Goal: Task Accomplishment & Management: Manage account settings

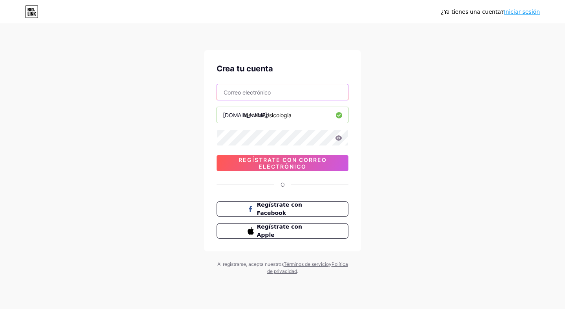
click at [297, 96] on input "text" at bounding box center [282, 92] width 131 height 16
type input "[EMAIL_ADDRESS][DOMAIN_NAME]"
click at [337, 138] on icon at bounding box center [339, 137] width 7 height 5
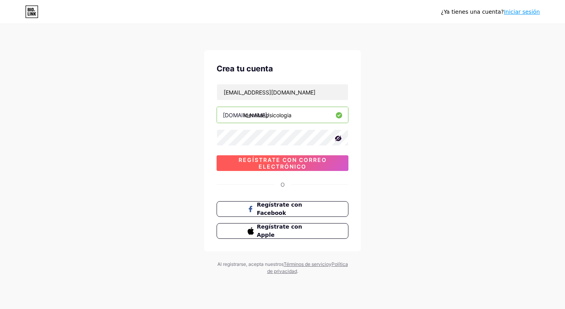
click at [311, 160] on font "Regístrate con correo electrónico" at bounding box center [283, 163] width 88 height 13
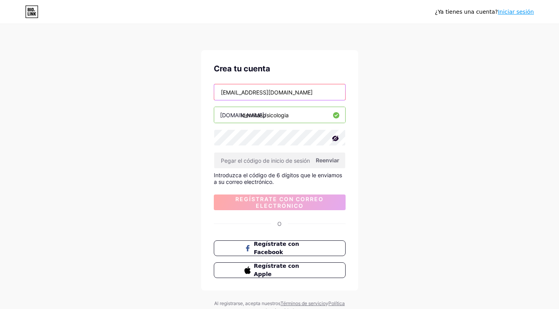
click at [302, 93] on input "[EMAIL_ADDRESS][DOMAIN_NAME]" at bounding box center [279, 92] width 131 height 16
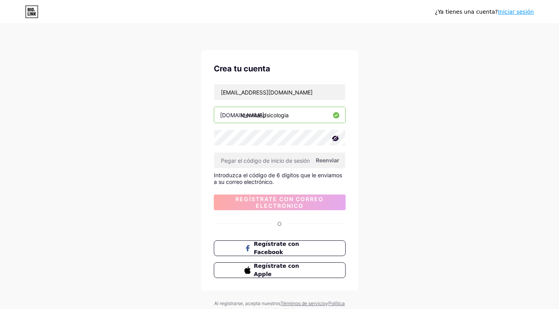
click at [517, 12] on font "Iniciar sesión" at bounding box center [516, 12] width 36 height 6
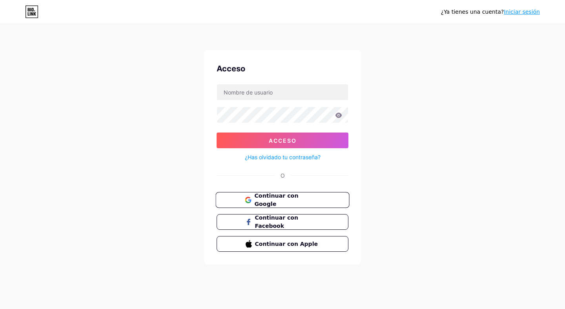
click at [260, 202] on font "Continuar con Google" at bounding box center [276, 200] width 44 height 15
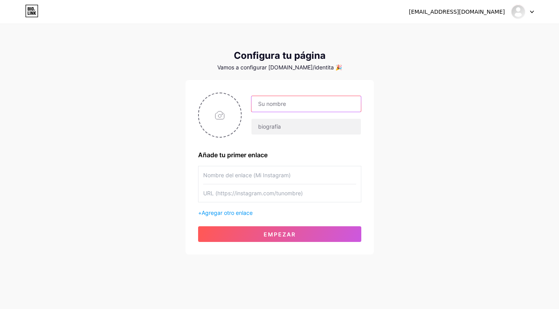
click at [276, 107] on input "text" at bounding box center [306, 104] width 109 height 16
type input "iDENTiTAS PSICOLOGIA"
click at [289, 128] on input "text" at bounding box center [306, 127] width 109 height 16
paste input "Centro de Tanatología, Psicoterapia y Desarrollo humano 🧠Psicoterapia humanista…"
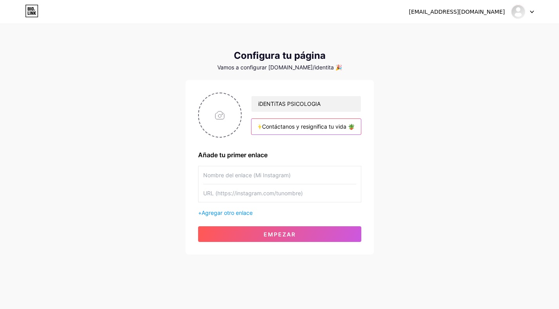
type input "Centro de Tanatología, Psicoterapia y Desarrollo humano 🧠Psicoterapia humanista…"
click at [251, 126] on div "iDENTiTAS PSICOLOGIA Centro de Tanatología, Psicoterapia y Desarrollo humano 🧠P…" at bounding box center [301, 115] width 119 height 39
click at [208, 179] on input "text" at bounding box center [279, 175] width 153 height 18
paste input "https://www.instagram.com/identitas_psicologia/"
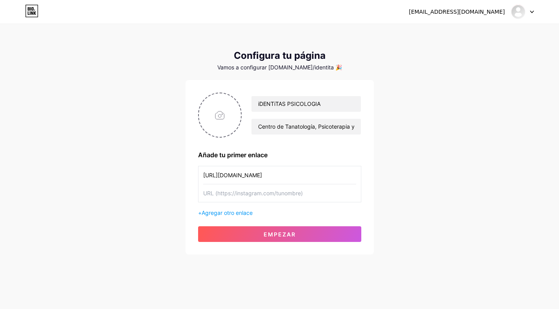
type input "https://www.instagram.com/identitas_psicologia/"
click at [243, 195] on input "text" at bounding box center [279, 194] width 153 height 18
paste input "https://www.facebook.com/iDENTiTASPsicologia/"
type input "https://www.facebook.com/iDENTiTASPsicologia/"
click at [233, 213] on font "Agregar otro enlace" at bounding box center [227, 213] width 51 height 7
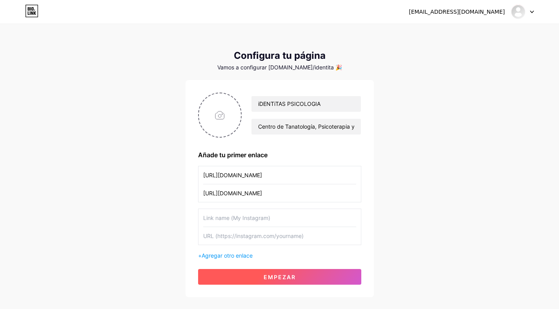
click at [265, 277] on font "Empezar" at bounding box center [280, 277] width 32 height 7
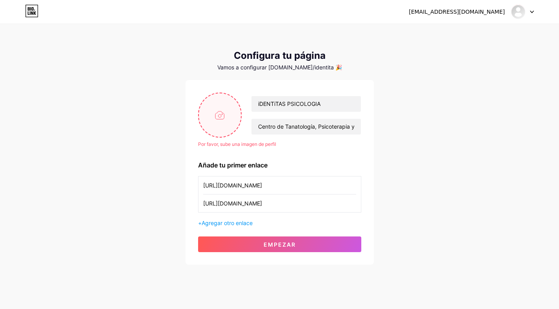
click at [227, 122] on input "file" at bounding box center [220, 115] width 42 height 44
type input "C:\fakepath\LOGO FINAL (3).png"
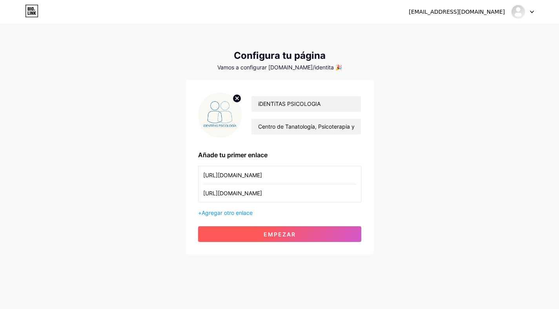
click at [286, 236] on font "Empezar" at bounding box center [280, 234] width 32 height 7
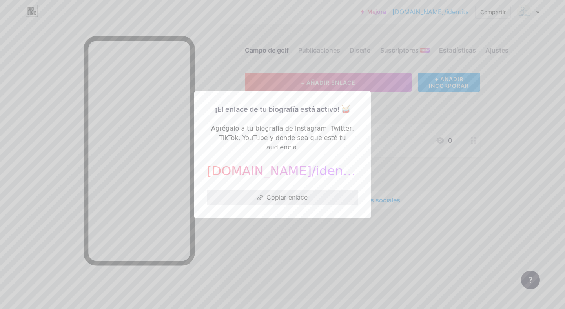
click at [313, 192] on button "Copiar enlace" at bounding box center [283, 198] width 152 height 16
click at [283, 194] on font "Copiar enlace" at bounding box center [287, 198] width 41 height 8
click at [300, 251] on div at bounding box center [282, 154] width 565 height 309
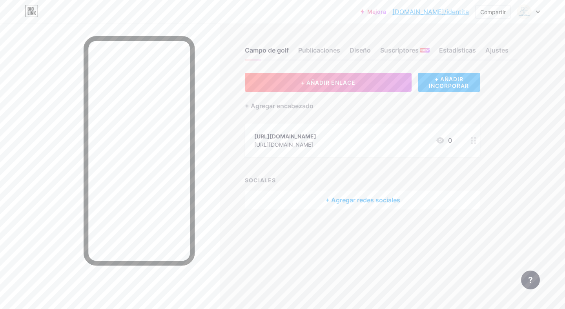
click at [339, 199] on font "+ Agregar redes sociales" at bounding box center [362, 200] width 75 height 8
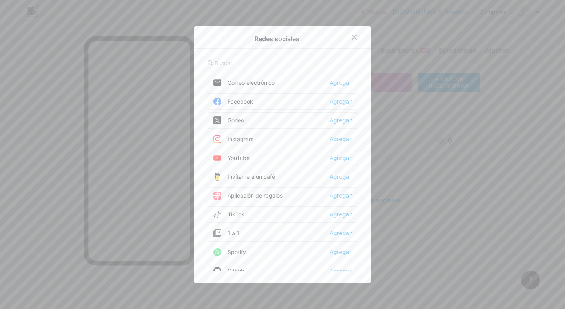
click at [343, 80] on font "Agregar" at bounding box center [341, 83] width 22 height 6
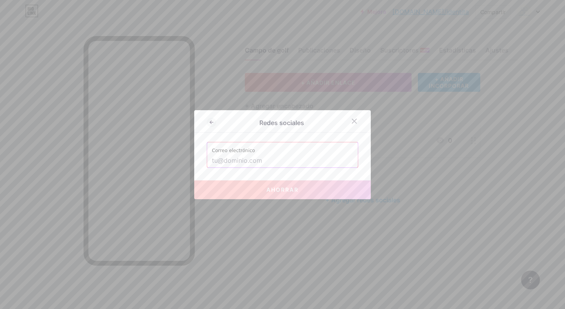
click at [238, 161] on input "text" at bounding box center [282, 160] width 141 height 13
paste input "https://bio.link/identita"
type input "https://bio.link/identita"
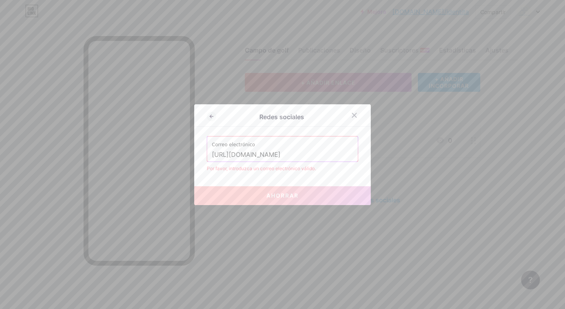
click at [247, 154] on input "https://bio.link/identita" at bounding box center [282, 154] width 141 height 13
type input "I"
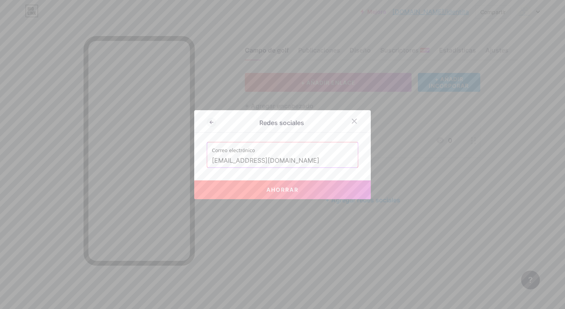
click at [274, 192] on font "Ahorrar" at bounding box center [283, 189] width 32 height 7
type input "mailto:identitaspsicologia@gmail.com"
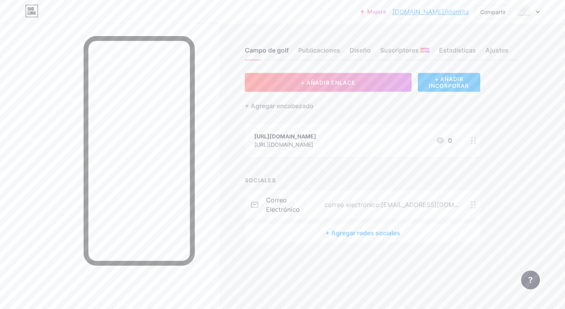
click at [475, 140] on circle at bounding box center [475, 141] width 2 height 2
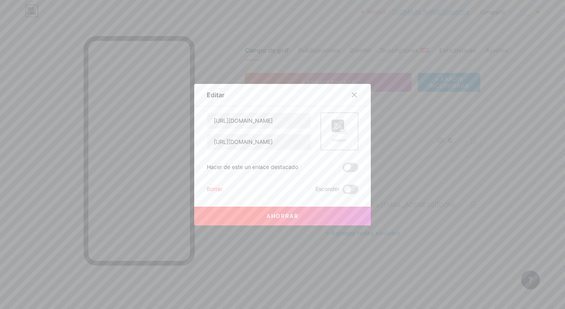
click at [209, 186] on font "Borrar" at bounding box center [215, 189] width 16 height 7
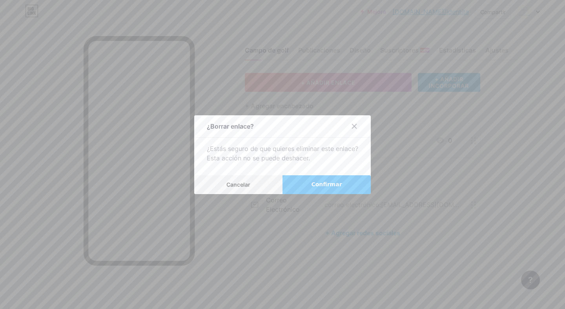
click at [320, 183] on font "Confirmar" at bounding box center [326, 184] width 31 height 6
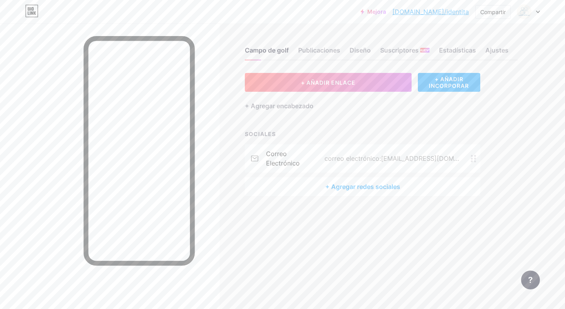
click at [365, 185] on font "+ Agregar redes sociales" at bounding box center [362, 187] width 75 height 8
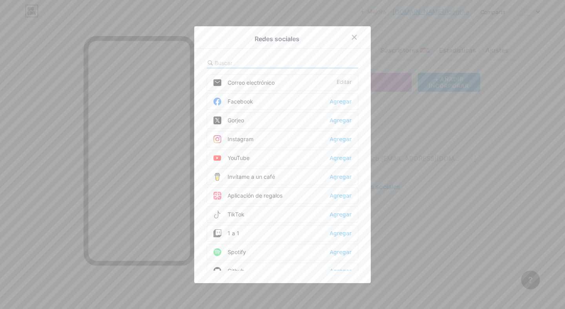
click at [294, 101] on div "Facebook Agregar" at bounding box center [283, 101] width 152 height 16
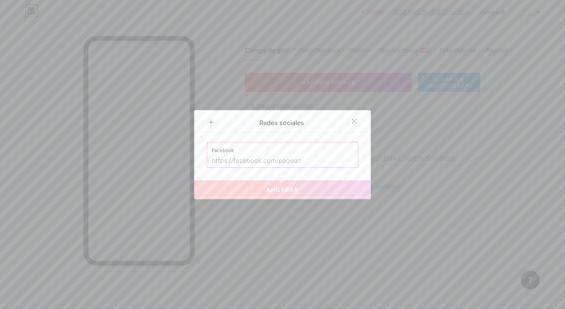
click at [254, 160] on input "text" at bounding box center [282, 160] width 141 height 13
paste input "https://www.facebook.com/iDENTiTASPsicologia/"
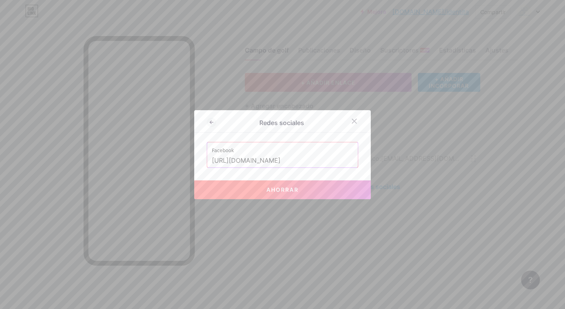
scroll to position [0, 5]
type input "https://www.facebook.com/iDENTiTASPsicologia/"
click at [283, 191] on font "Ahorrar" at bounding box center [283, 189] width 32 height 7
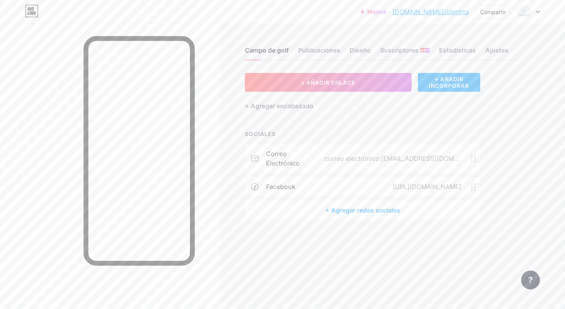
click at [357, 209] on font "+ Agregar redes sociales" at bounding box center [362, 210] width 75 height 8
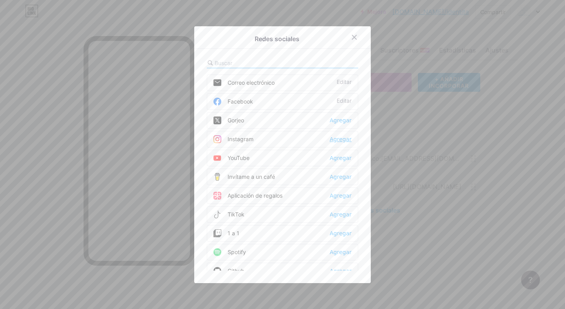
click at [340, 142] on font "Agregar" at bounding box center [341, 139] width 22 height 6
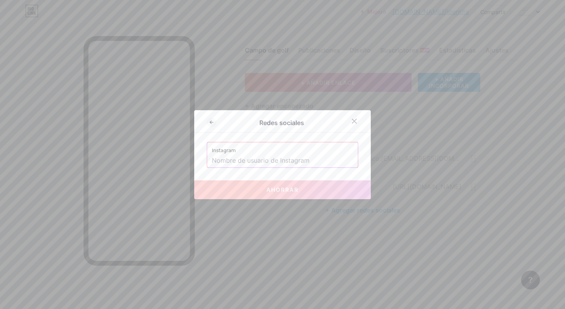
click at [250, 160] on input "text" at bounding box center [282, 160] width 141 height 13
paste input "identitas_psicologia"
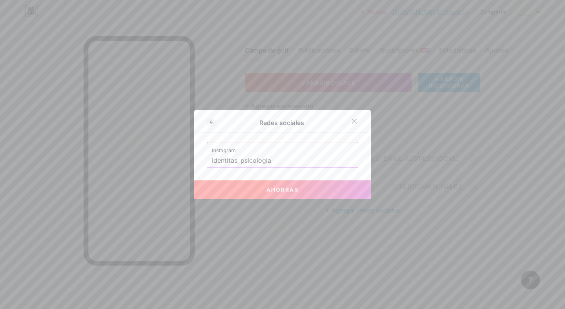
click at [275, 191] on font "Ahorrar" at bounding box center [283, 189] width 32 height 7
type input "https://instagram.com/identitas_psicologia"
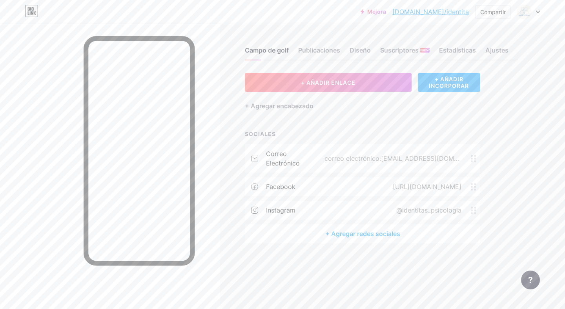
click at [374, 235] on font "+ Agregar redes sociales" at bounding box center [362, 234] width 75 height 8
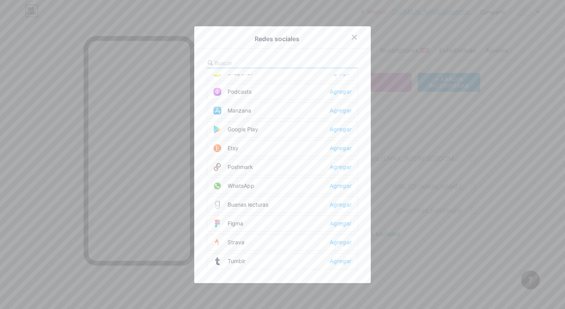
scroll to position [566, 0]
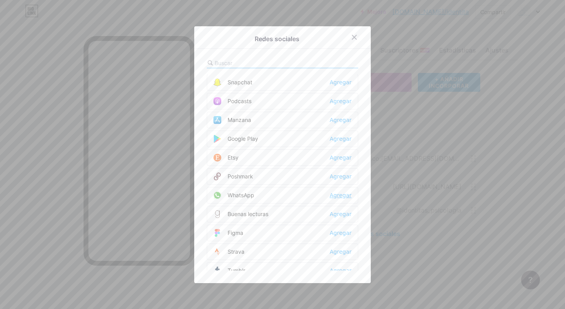
click at [342, 195] on font "Agregar" at bounding box center [341, 195] width 22 height 6
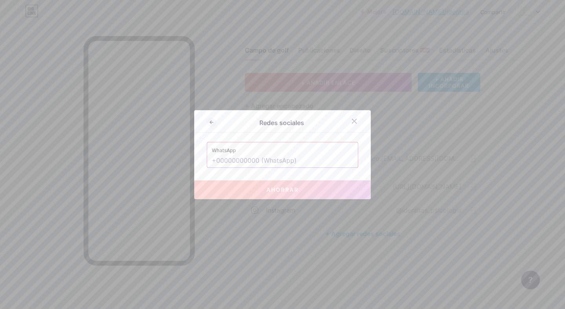
click at [247, 159] on input "text" at bounding box center [282, 160] width 141 height 13
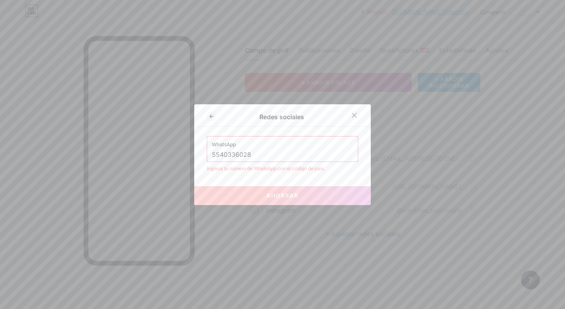
click at [212, 153] on input "5540336028" at bounding box center [282, 154] width 141 height 13
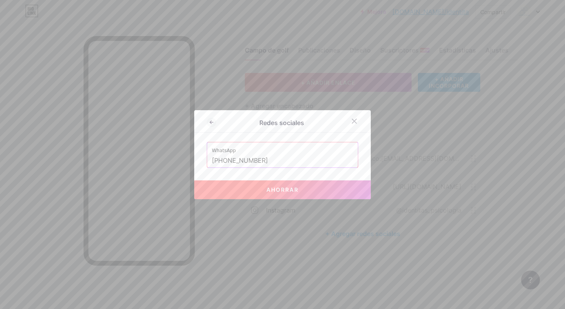
click at [265, 186] on button "Ahorrar" at bounding box center [282, 190] width 177 height 19
type input "https://wa.me/+525540336028"
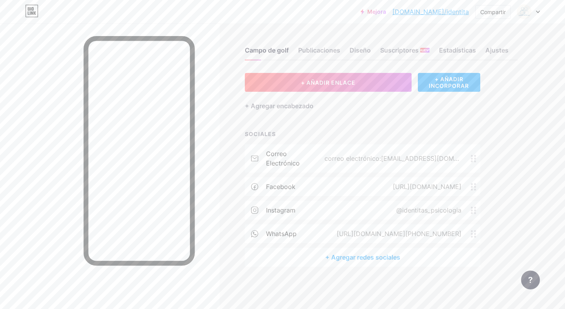
click at [353, 257] on font "+ Agregar redes sociales" at bounding box center [362, 258] width 75 height 8
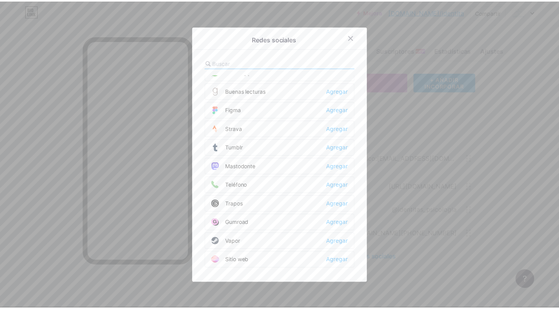
scroll to position [708, 0]
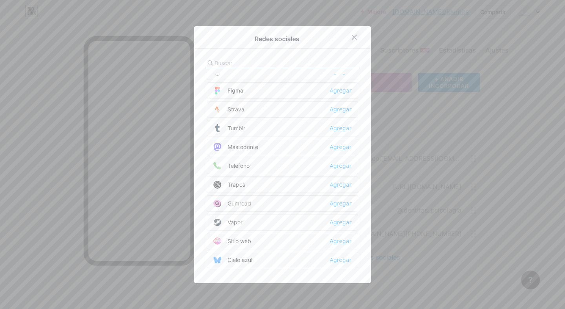
click at [351, 37] on icon at bounding box center [354, 37] width 6 height 6
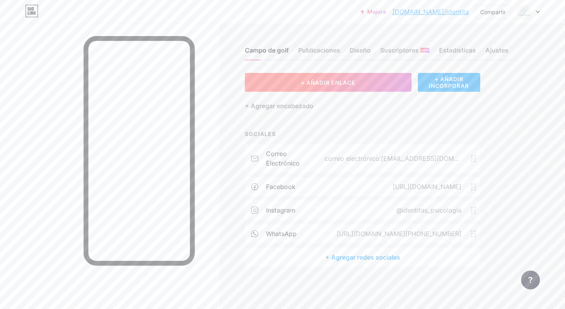
click at [355, 84] on font "+ AÑADIR ENLACE" at bounding box center [328, 82] width 55 height 7
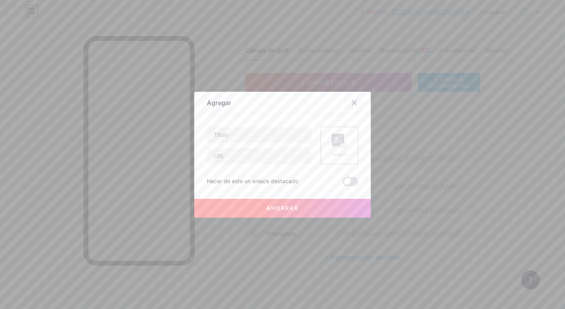
click at [353, 103] on icon at bounding box center [355, 102] width 4 height 4
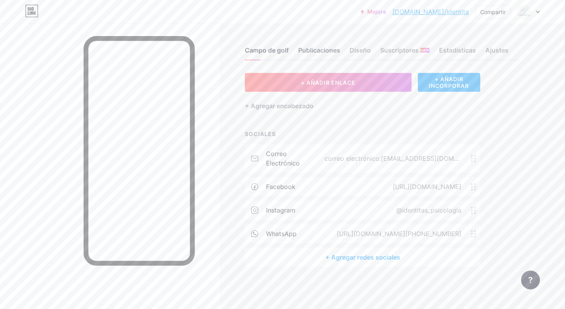
click at [322, 48] on font "Publicaciones" at bounding box center [319, 50] width 42 height 8
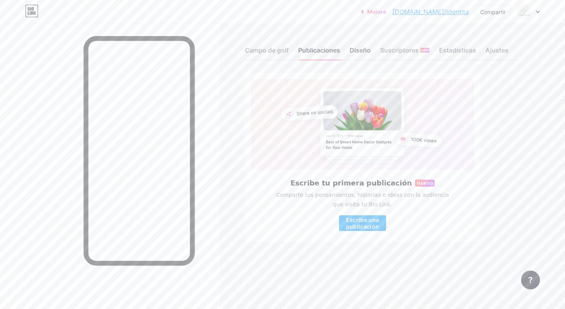
click at [363, 51] on font "Diseño" at bounding box center [360, 50] width 21 height 8
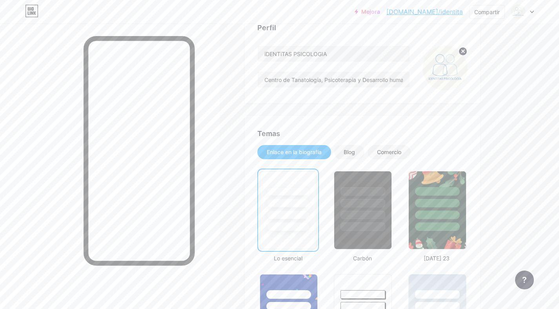
scroll to position [66, 0]
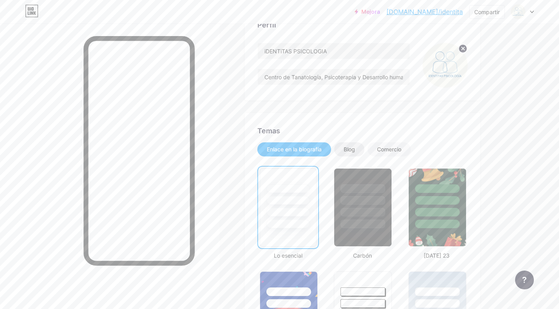
click at [342, 146] on div "Blog" at bounding box center [349, 150] width 30 height 14
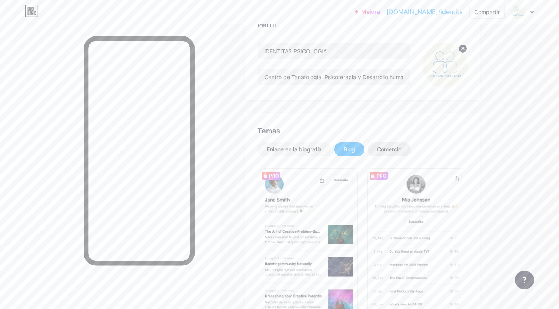
click at [375, 151] on div "Comercio" at bounding box center [389, 150] width 43 height 14
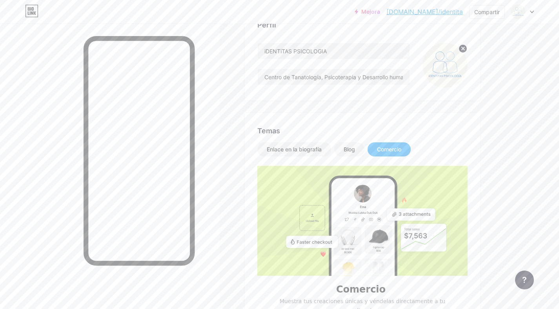
click at [392, 149] on font "Comercio" at bounding box center [389, 149] width 24 height 7
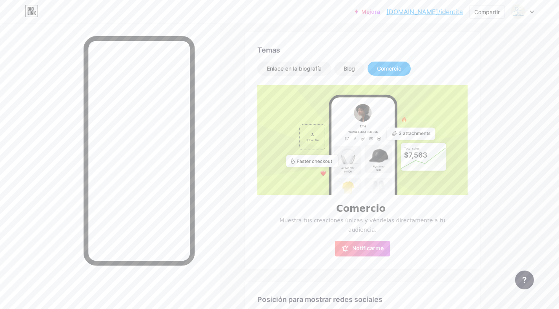
scroll to position [144, 0]
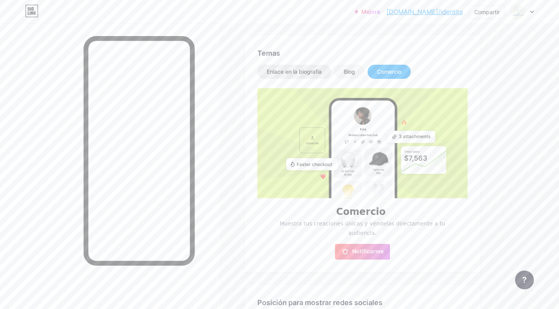
click at [301, 72] on font "Enlace en la biografía" at bounding box center [294, 71] width 55 height 7
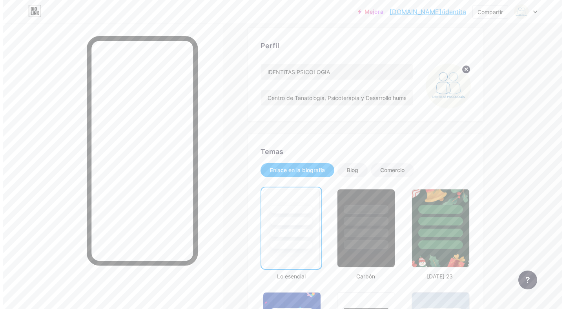
scroll to position [0, 0]
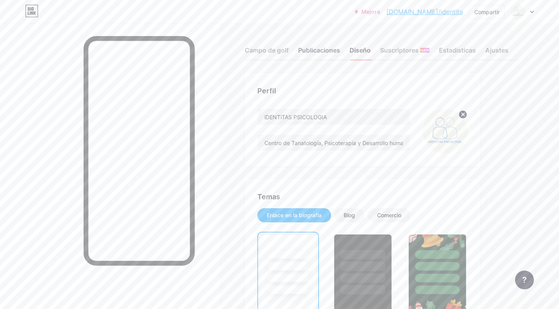
click at [327, 51] on font "Publicaciones" at bounding box center [319, 50] width 42 height 8
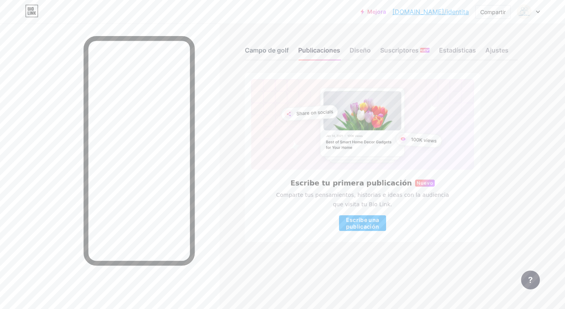
click at [252, 52] on font "Campo de golf" at bounding box center [267, 50] width 44 height 8
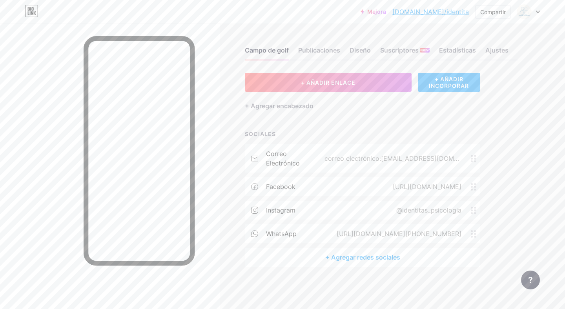
click at [461, 83] on font "+ AÑADIR INCORPORAR" at bounding box center [449, 82] width 40 height 13
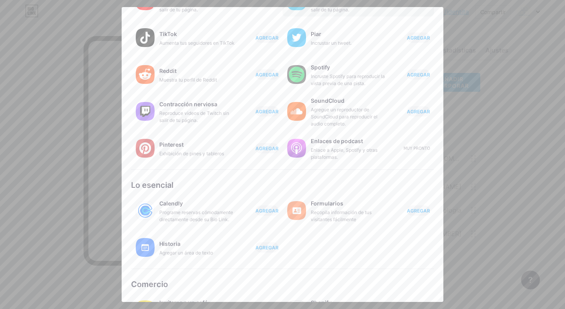
scroll to position [105, 0]
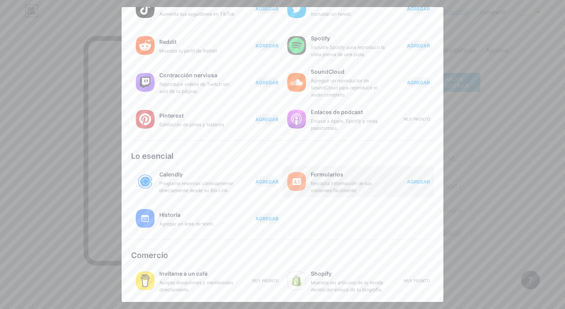
click at [418, 181] on font "AGREGAR" at bounding box center [418, 182] width 23 height 6
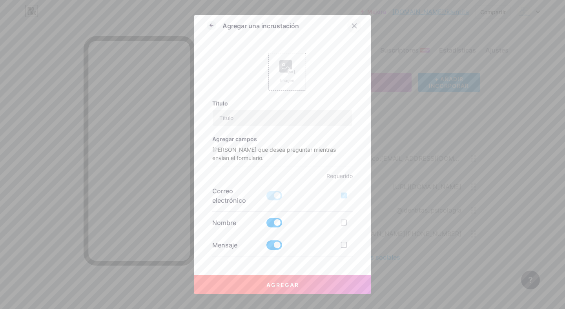
click at [353, 25] on icon at bounding box center [354, 26] width 6 height 6
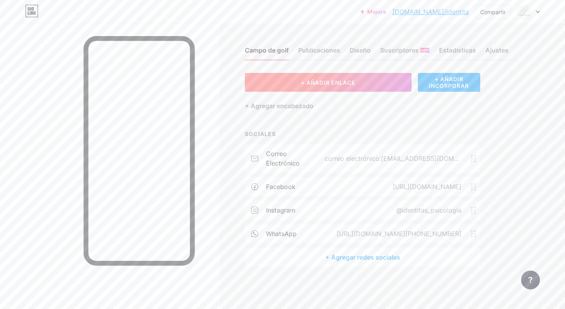
click at [356, 79] on button "+ AÑADIR ENLACE" at bounding box center [328, 82] width 167 height 19
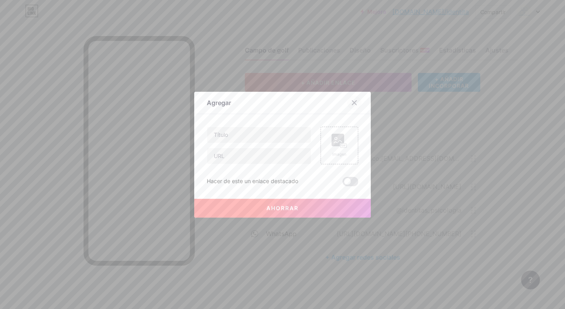
click at [353, 104] on icon at bounding box center [355, 102] width 4 height 4
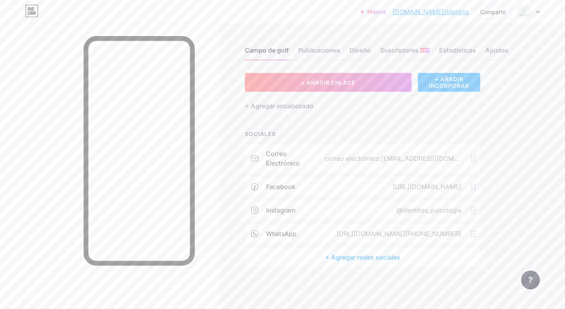
click at [438, 84] on font "+ AÑADIR INCORPORAR" at bounding box center [449, 82] width 40 height 13
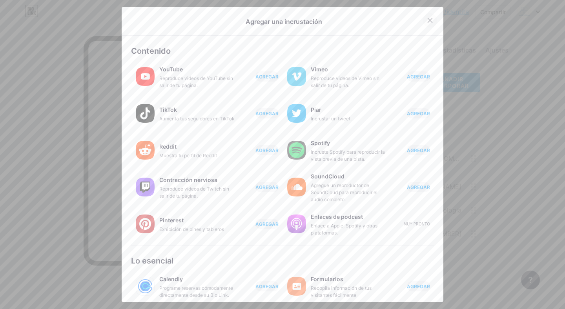
click at [428, 22] on icon at bounding box center [430, 20] width 4 height 4
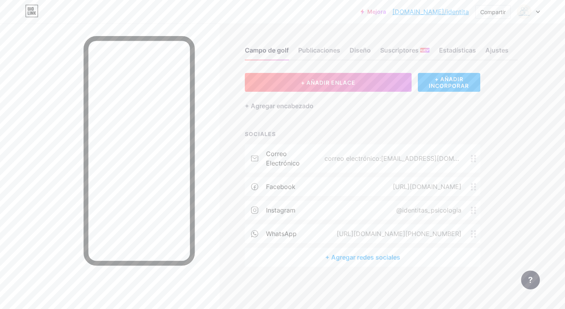
click at [373, 259] on font "+ Agregar redes sociales" at bounding box center [362, 258] width 75 height 8
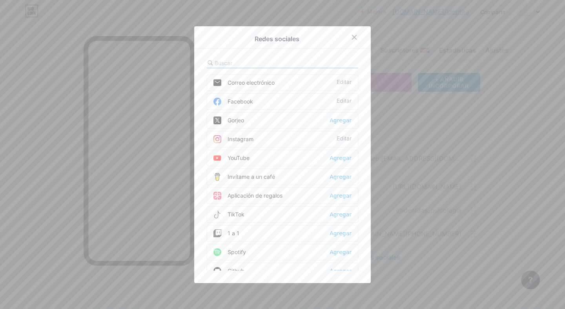
click at [220, 60] on input "text" at bounding box center [258, 63] width 87 height 8
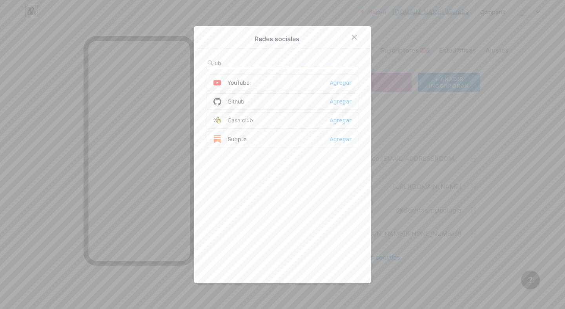
type input "u"
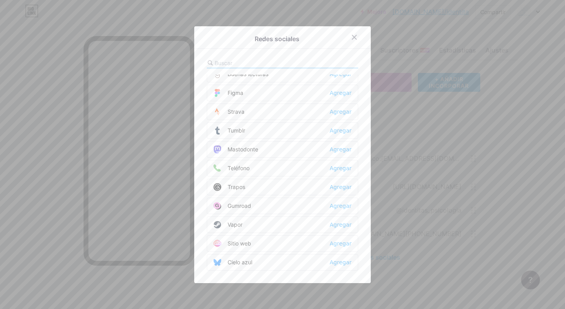
scroll to position [708, 0]
click at [354, 38] on div at bounding box center [354, 37] width 14 height 14
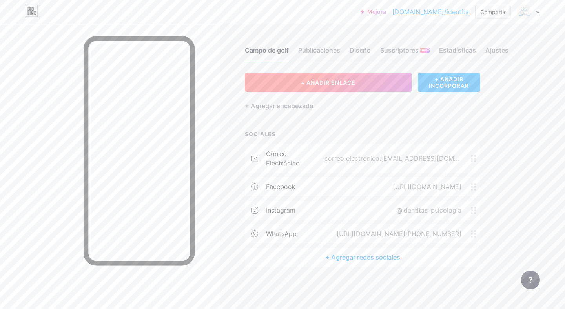
click at [362, 84] on button "+ AÑADIR ENLACE" at bounding box center [328, 82] width 167 height 19
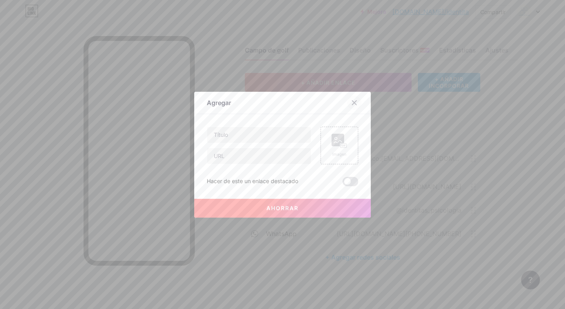
click at [353, 102] on icon at bounding box center [355, 102] width 4 height 4
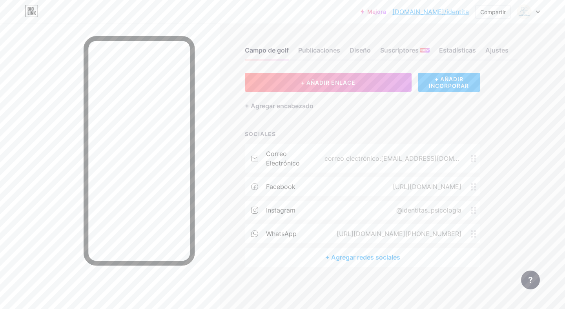
click at [449, 86] on font "+ AÑADIR INCORPORAR" at bounding box center [449, 82] width 40 height 13
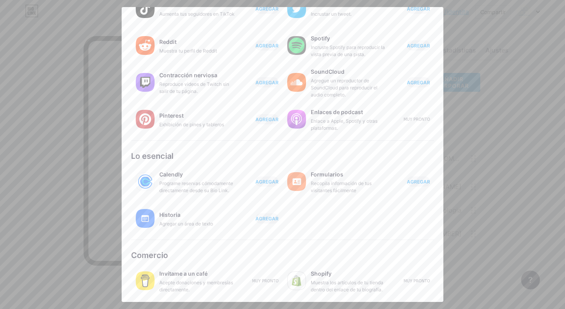
scroll to position [0, 0]
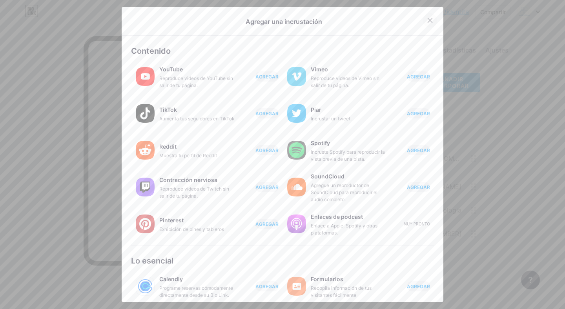
click at [428, 19] on icon at bounding box center [430, 20] width 4 height 4
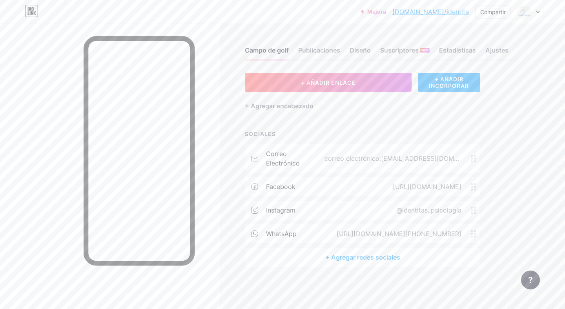
click at [348, 260] on font "+ Agregar redes sociales" at bounding box center [362, 258] width 75 height 8
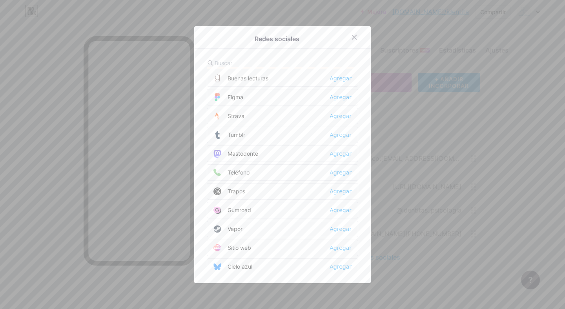
scroll to position [708, 0]
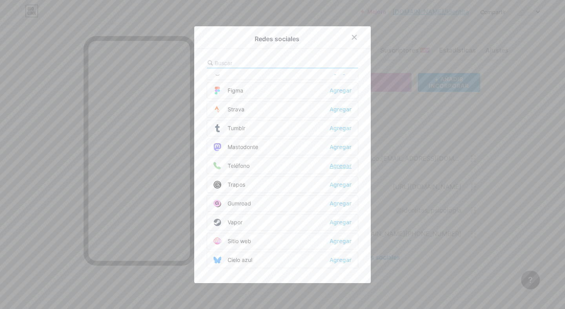
click at [341, 163] on font "Agregar" at bounding box center [341, 166] width 22 height 6
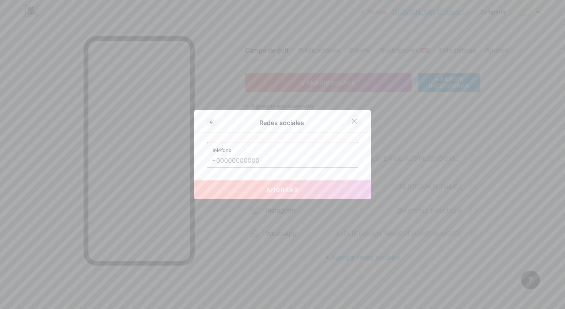
click at [351, 120] on icon at bounding box center [354, 121] width 6 height 6
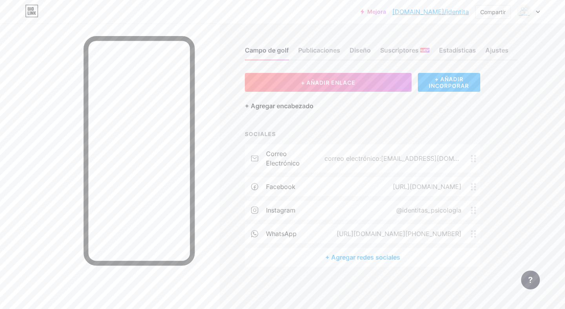
click at [290, 106] on font "+ Agregar encabezado" at bounding box center [279, 106] width 69 height 8
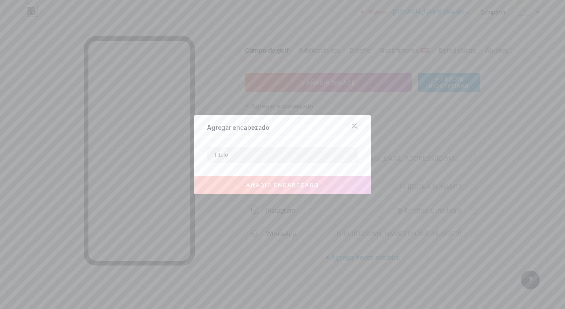
click at [351, 126] on icon at bounding box center [354, 126] width 6 height 6
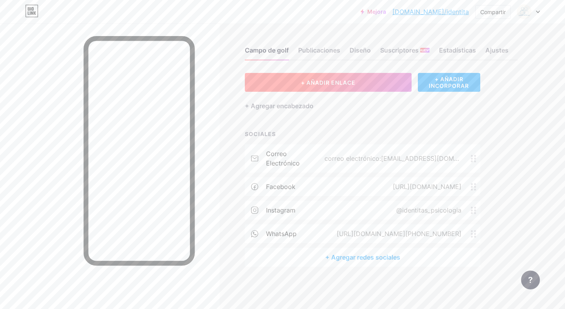
click at [345, 85] on font "+ AÑADIR ENLACE" at bounding box center [328, 82] width 55 height 7
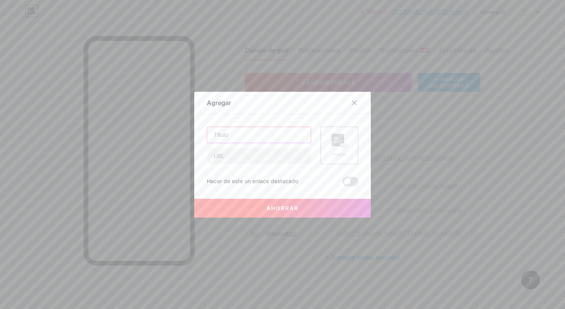
click at [231, 137] on input "text" at bounding box center [259, 135] width 104 height 16
type input "Ubicación"
click at [223, 157] on input "text" at bounding box center [259, 156] width 104 height 16
paste input "https://share.google/ThRo6OsoJfOBDPbZe"
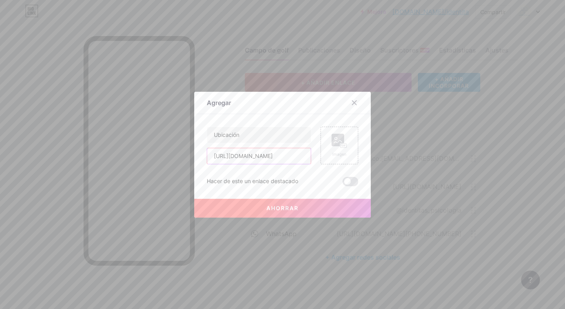
type input "https://share.google/ThRo6OsoJfOBDPbZe"
click at [267, 208] on font "Ahorrar" at bounding box center [283, 208] width 32 height 7
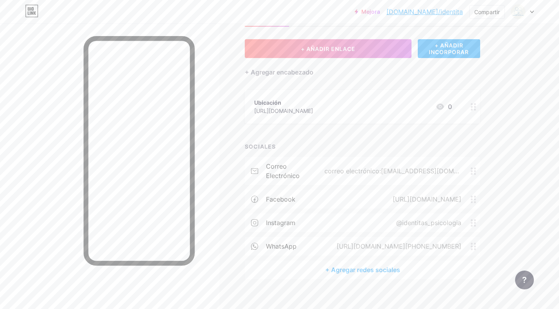
scroll to position [0, 0]
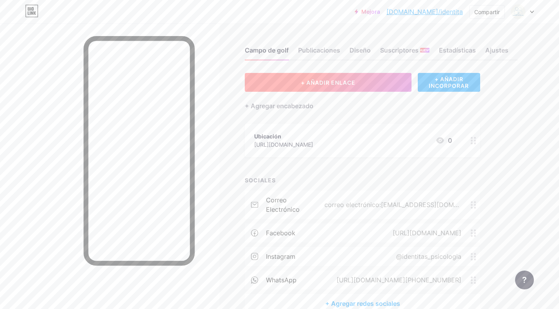
click at [326, 86] on button "+ AÑADIR ENLACE" at bounding box center [328, 82] width 167 height 19
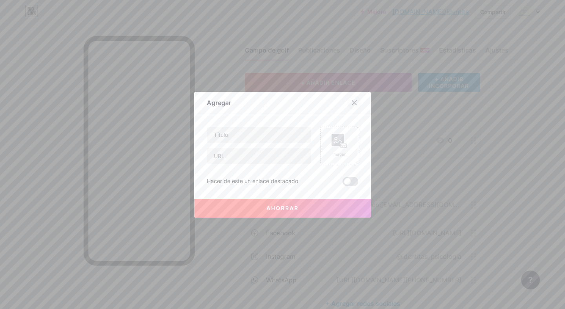
click at [352, 102] on icon at bounding box center [354, 103] width 6 height 6
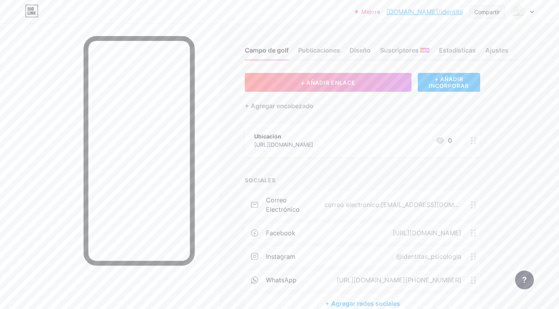
click at [488, 15] on font "Compartir" at bounding box center [488, 12] width 26 height 7
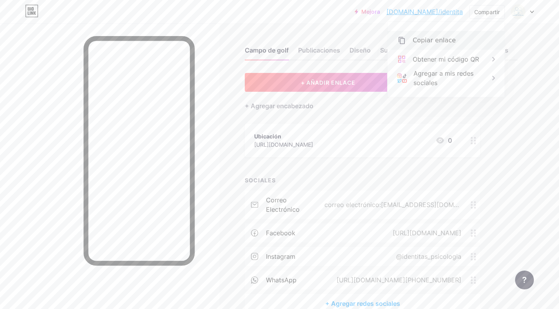
click at [429, 40] on font "Copiar enlace" at bounding box center [434, 40] width 43 height 7
click at [410, 41] on div "Copiar enlace" at bounding box center [446, 40] width 117 height 19
